Goal: Browse casually

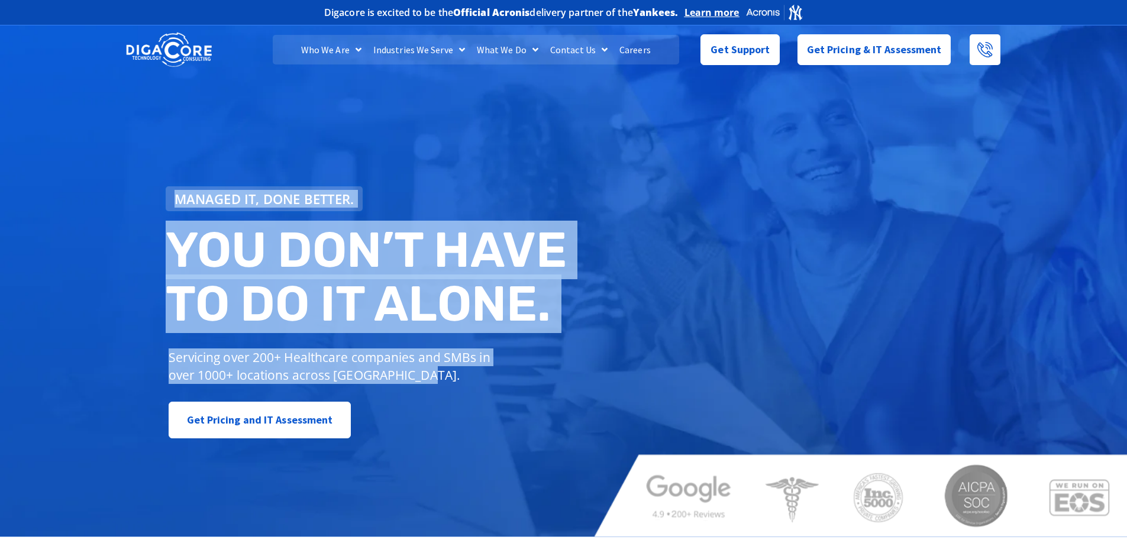
drag, startPoint x: 117, startPoint y: 311, endPoint x: 435, endPoint y: 387, distance: 327.4
click at [435, 387] on div "Managed IT, done better. You don’t have to do IT alone. Servicing over 200+ Hea…" at bounding box center [563, 279] width 1127 height 514
click at [435, 387] on div "Servicing over 200+ Healthcare companies and SMBs in over 1000+ locations acros…" at bounding box center [333, 366] width 334 height 47
drag, startPoint x: 486, startPoint y: 378, endPoint x: 79, endPoint y: 268, distance: 422.5
click at [79, 268] on div "Managed IT, done better. You don’t have to do IT alone. Servicing over 200+ Hea…" at bounding box center [563, 279] width 1127 height 514
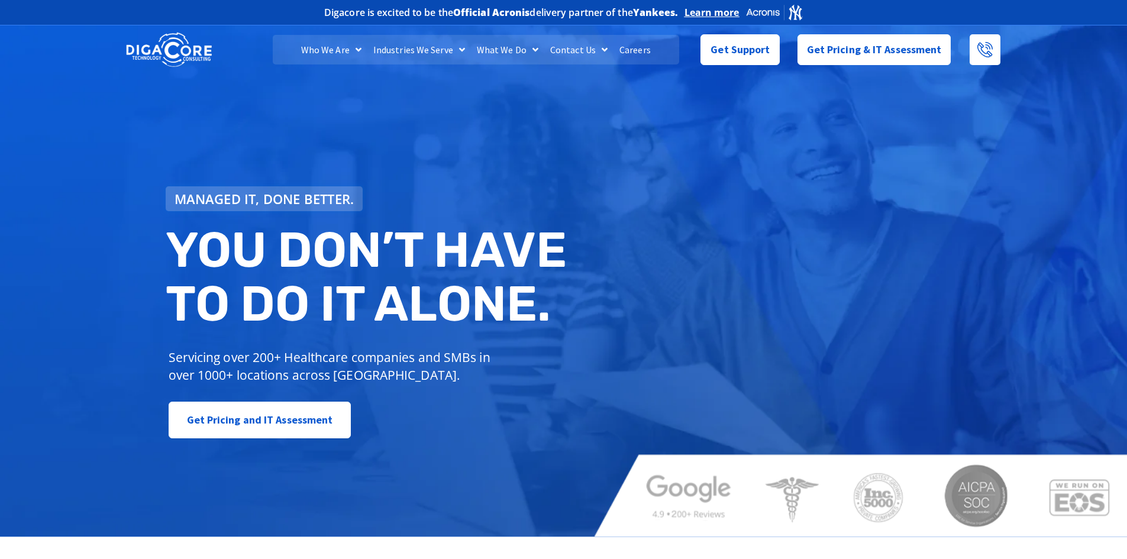
click at [79, 268] on div "Managed IT, done better. You don’t have to do IT alone. Servicing over 200+ Hea…" at bounding box center [563, 279] width 1127 height 514
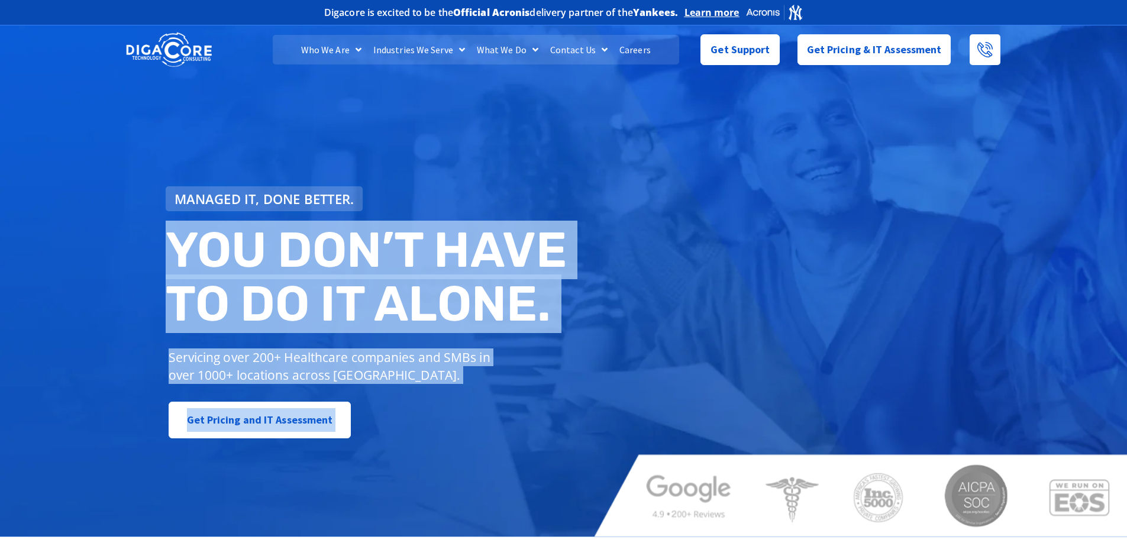
drag, startPoint x: 184, startPoint y: 256, endPoint x: 634, endPoint y: 321, distance: 454.5
click at [633, 321] on div "Managed IT, done better. You don’t have to do IT alone. Servicing over 200+ Hea…" at bounding box center [563, 279] width 1127 height 514
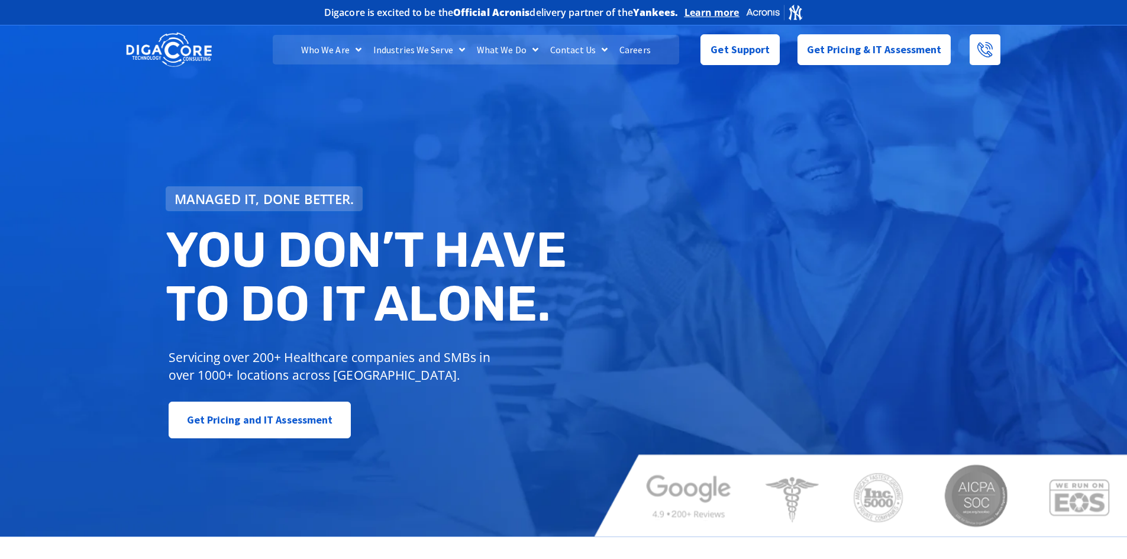
click at [539, 343] on div "Managed IT, done better. You don’t have to do IT alone. Servicing over 200+ Hea…" at bounding box center [369, 313] width 419 height 265
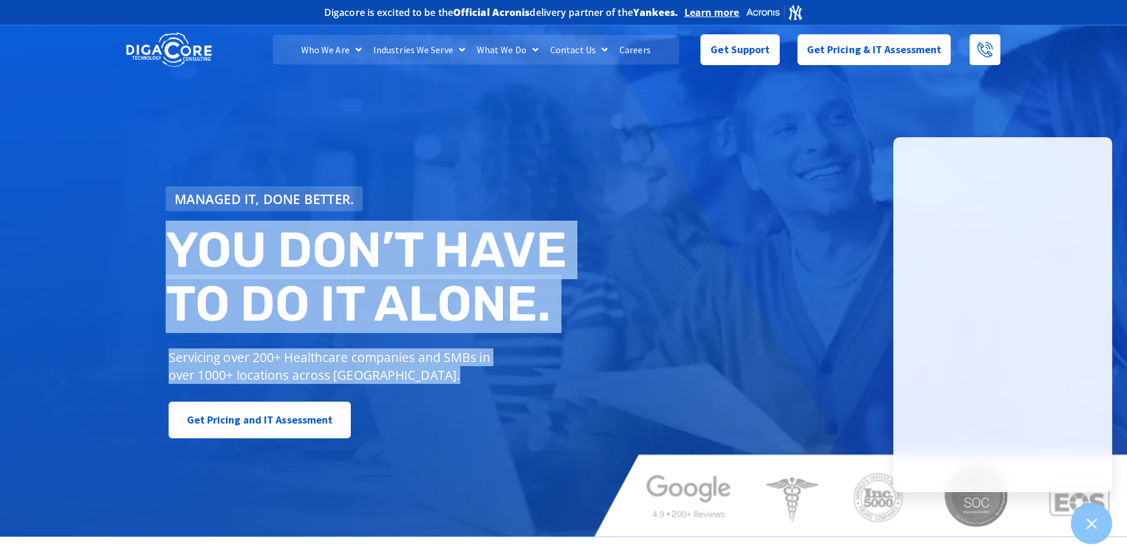
drag, startPoint x: 459, startPoint y: 359, endPoint x: 173, endPoint y: 259, distance: 303.0
click at [171, 259] on div "Managed IT, done better. You don’t have to do IT alone. Servicing over 200+ Hea…" at bounding box center [369, 313] width 419 height 265
click at [173, 259] on h2 "You don’t have to do IT alone." at bounding box center [369, 277] width 407 height 108
drag, startPoint x: 173, startPoint y: 259, endPoint x: 438, endPoint y: 372, distance: 288.2
click at [438, 372] on div "Managed IT, done better. You don’t have to do IT alone. Servicing over 200+ Hea…" at bounding box center [369, 313] width 419 height 265
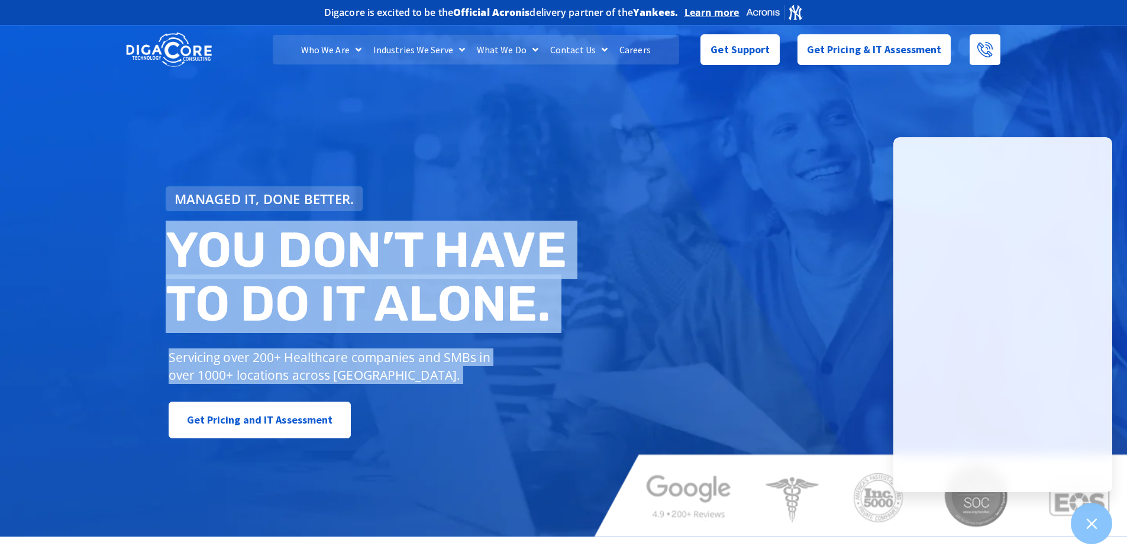
click at [438, 372] on p "Servicing over 200+ Healthcare companies and SMBs in over 1000+ locations acros…" at bounding box center [334, 367] width 331 height 36
